Goal: Information Seeking & Learning: Learn about a topic

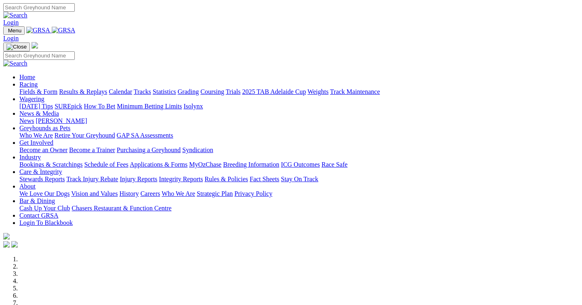
scroll to position [363, 0]
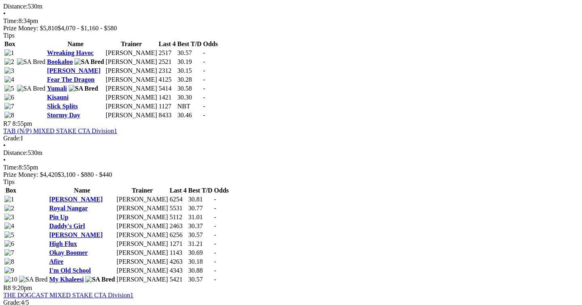
scroll to position [1170, 0]
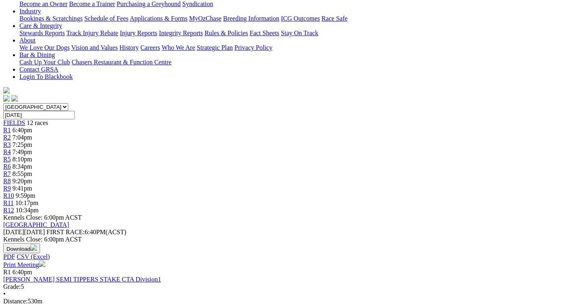
scroll to position [161, 0]
